Goal: Contribute content: Contribute content

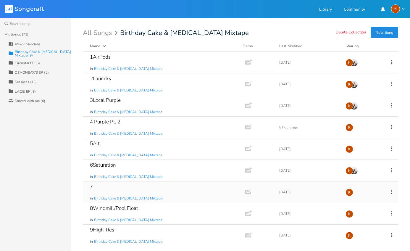
click at [393, 191] on icon at bounding box center [391, 191] width 7 height 7
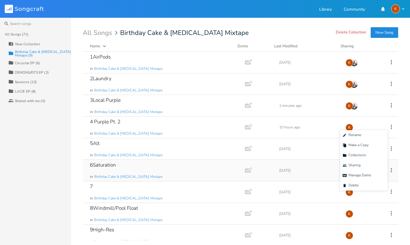
scroll to position [6, 0]
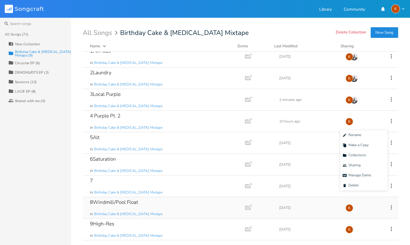
click at [388, 207] on icon at bounding box center [391, 207] width 7 height 7
click at [358, 152] on span "Edit Rename" at bounding box center [352, 151] width 19 height 4
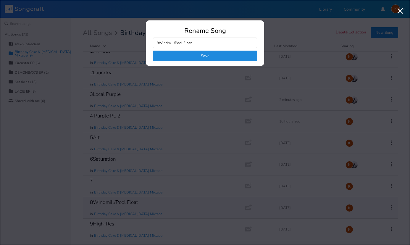
click at [187, 44] on input "8Windmill/Pool Float" at bounding box center [205, 43] width 104 height 11
drag, startPoint x: 196, startPoint y: 41, endPoint x: 160, endPoint y: 44, distance: 36.5
click at [160, 44] on input "8Windmill/Pool Float" at bounding box center [205, 43] width 104 height 11
type input "8Shark Pool Float"
click button "Save" at bounding box center [205, 56] width 104 height 11
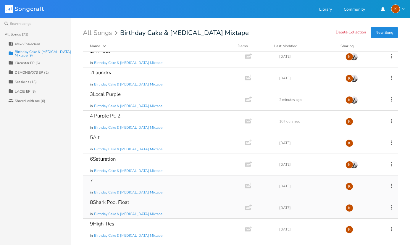
click at [388, 185] on icon at bounding box center [391, 186] width 7 height 7
click at [357, 128] on span "Edit Rename" at bounding box center [352, 129] width 19 height 4
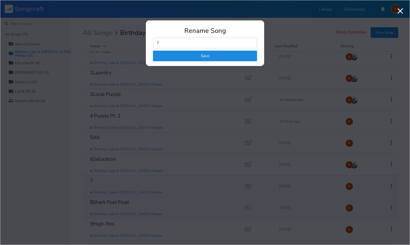
click at [188, 41] on input "7" at bounding box center [205, 43] width 104 height 11
type input "7GhostHit"
click button "Save" at bounding box center [205, 56] width 104 height 11
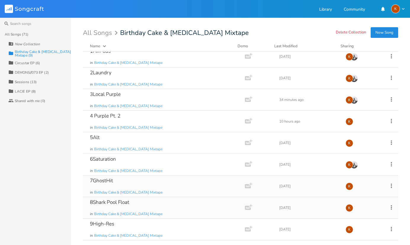
click at [389, 184] on icon at bounding box center [391, 186] width 7 height 7
click at [364, 127] on li "Edit Rename" at bounding box center [363, 129] width 47 height 10
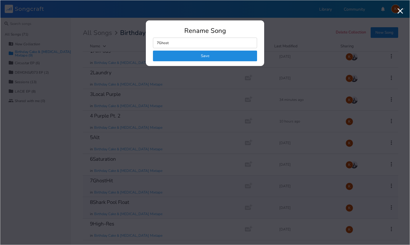
type input "7Ghostt"
click button "Save" at bounding box center [205, 56] width 104 height 11
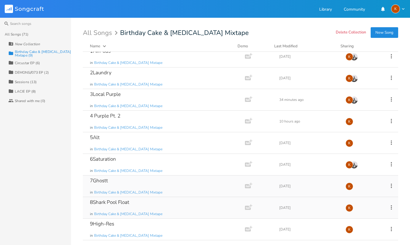
click at [390, 186] on icon at bounding box center [391, 186] width 7 height 7
click at [370, 131] on li "Edit Rename" at bounding box center [363, 129] width 47 height 10
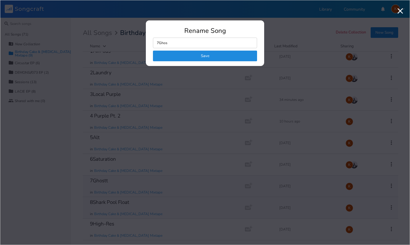
type input "7Ghost"
click button "Save" at bounding box center [205, 56] width 104 height 11
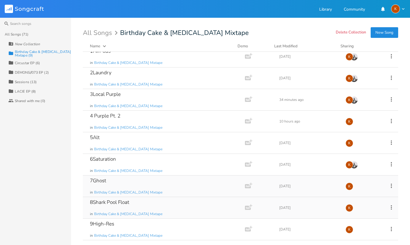
click at [160, 201] on div "8Shark Pool Float in Birthday Cake & [MEDICAL_DATA] Mixtape" at bounding box center [163, 207] width 146 height 21
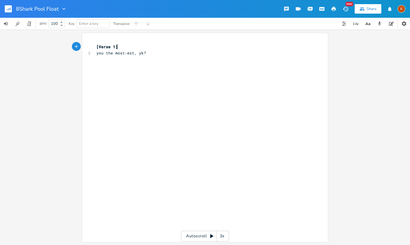
click at [172, 61] on pre "​" at bounding box center [202, 59] width 214 height 6
type textarea "poolfloat sleepover"
type textarea "lenovo"
type textarea "sleepover"
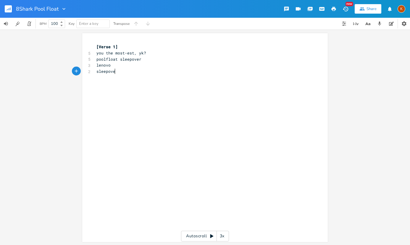
scroll to position [0, 17]
type textarea "styrop"
type textarea "foam"
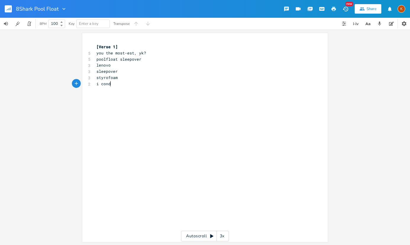
type textarea "i condone"
type textarea "i can see"
type textarea "styrofoam"
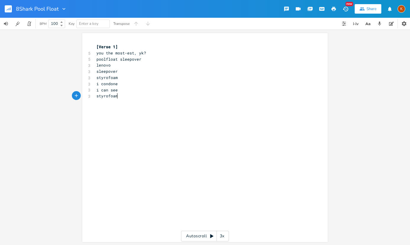
click at [5, 10] on rect "button" at bounding box center [8, 8] width 7 height 7
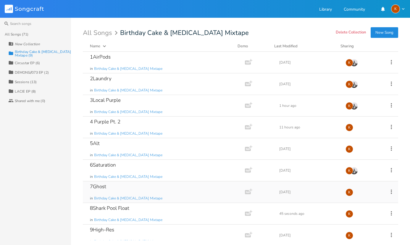
scroll to position [6, 0]
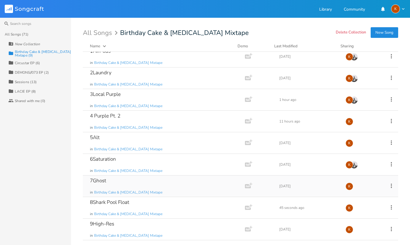
click at [388, 182] on div "7Ghost in Birthday Cake & [MEDICAL_DATA] Mixtape Add Demo [DATE] K" at bounding box center [240, 186] width 315 height 22
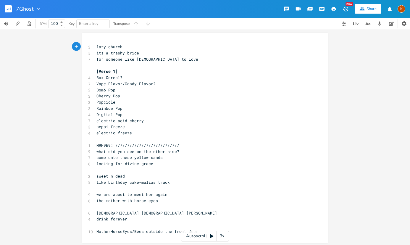
click at [11, 8] on rect "button" at bounding box center [8, 8] width 7 height 7
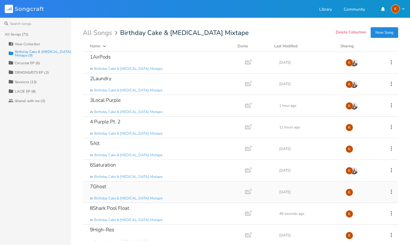
click at [388, 191] on icon at bounding box center [391, 191] width 7 height 7
click at [362, 136] on li "Edit Rename" at bounding box center [363, 135] width 47 height 10
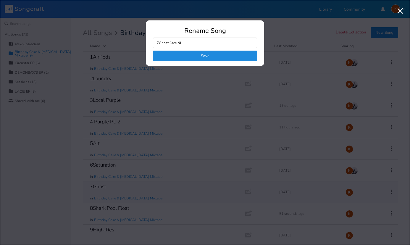
type input "7Ghost Care NLM"
click button "Save" at bounding box center [205, 56] width 104 height 11
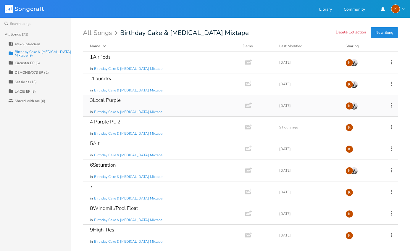
click at [201, 108] on div "3Local Purple in Birthday Cake & Ammonia Mixtape" at bounding box center [163, 105] width 146 height 21
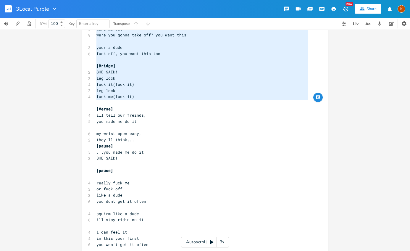
scroll to position [266, 0]
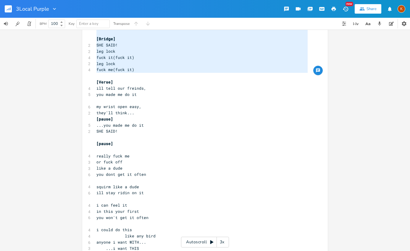
type textarea "[Chorus Intro] bake a smile bake a smile in me yea a baby first baby first put …"
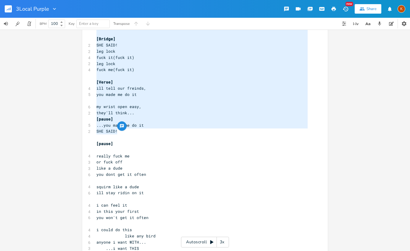
drag, startPoint x: 94, startPoint y: 47, endPoint x: 180, endPoint y: 134, distance: 122.4
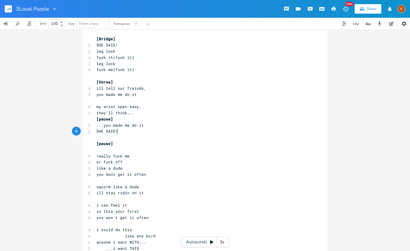
click at [180, 134] on pre "SHE SAID!" at bounding box center [202, 131] width 214 height 6
type textarea "she, said"
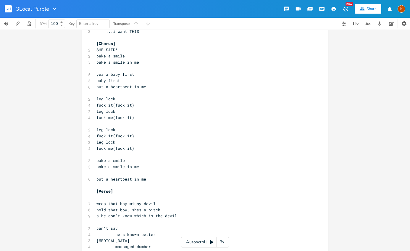
scroll to position [473, 0]
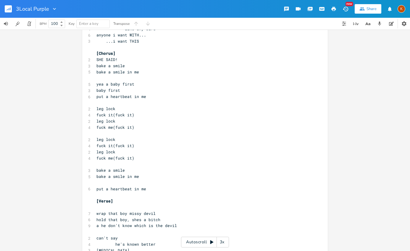
click at [115, 60] on span "SHE SAID!" at bounding box center [106, 59] width 21 height 5
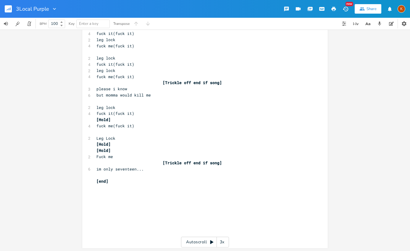
scroll to position [1073, 0]
type textarea "said"
type textarea "leg lock"
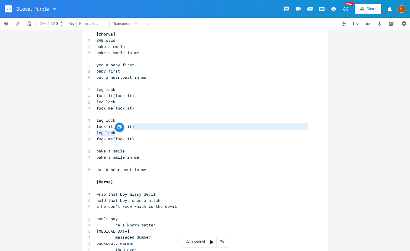
click at [334, 9] on icon "button" at bounding box center [334, 9] width 4 height 4
click at [185, 168] on pre "put a heartbeat in me" at bounding box center [202, 170] width 214 height 6
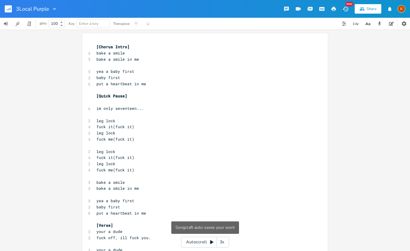
click at [144, 130] on pre "leg lock" at bounding box center [202, 133] width 214 height 6
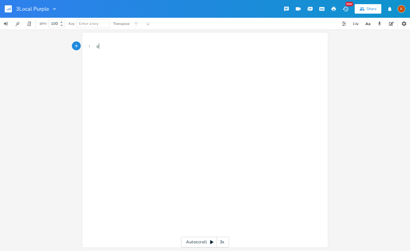
scroll to position [0, 2]
type textarea "[Chorus Intro] bake a smile bake a smile in me yea a baby first baby first put …"
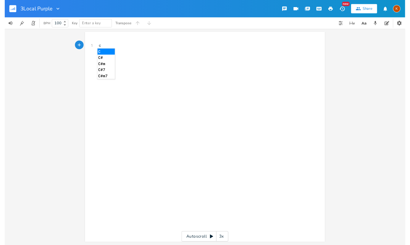
scroll to position [12, 0]
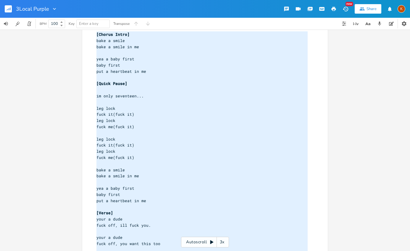
click at [158, 129] on pre "fuck me(fuck it)" at bounding box center [202, 127] width 214 height 6
